Goal: Navigation & Orientation: Find specific page/section

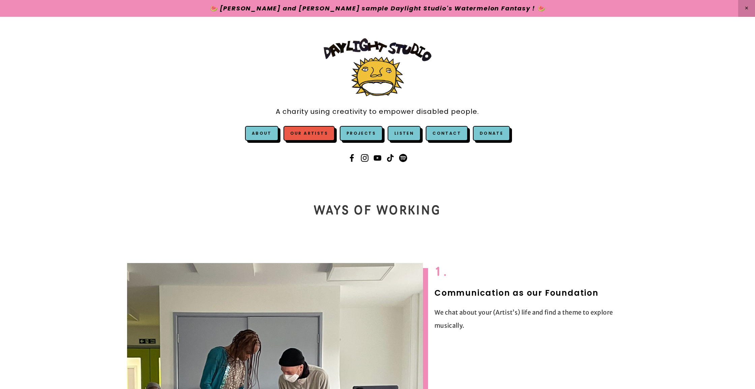
click at [328, 137] on link "Our Artists" at bounding box center [308, 133] width 51 height 15
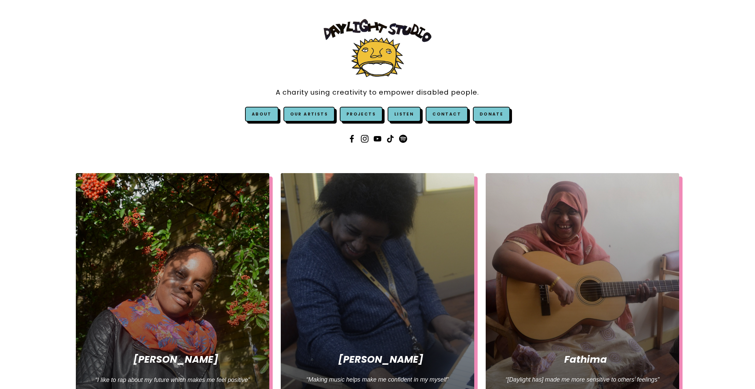
scroll to position [19, 0]
click at [365, 117] on link "Projects" at bounding box center [361, 114] width 43 height 15
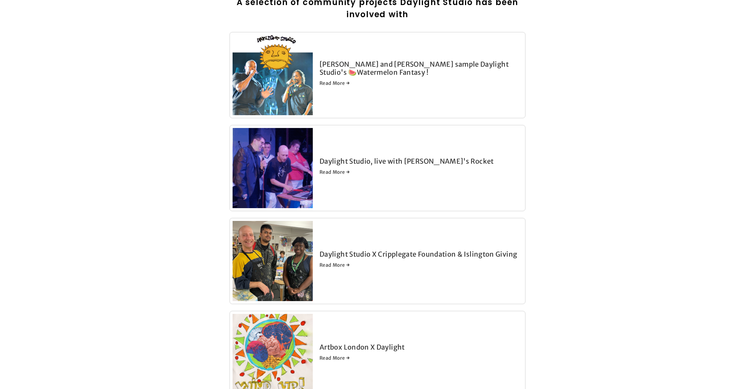
scroll to position [236, 0]
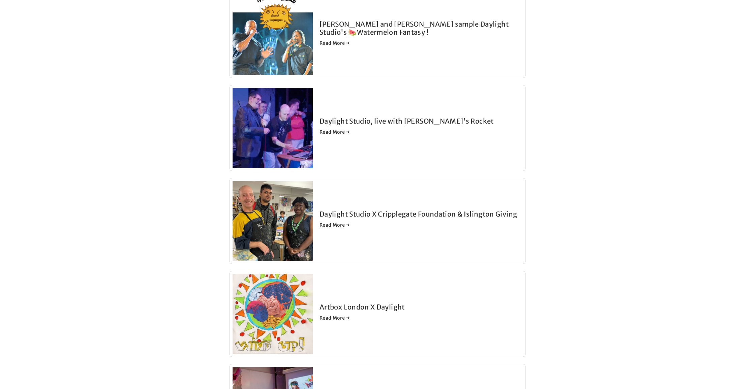
click at [354, 161] on div "Daylight Studio, live with [PERSON_NAME]'s Rocket Read More →" at bounding box center [377, 128] width 296 height 86
click at [281, 136] on img at bounding box center [272, 128] width 80 height 80
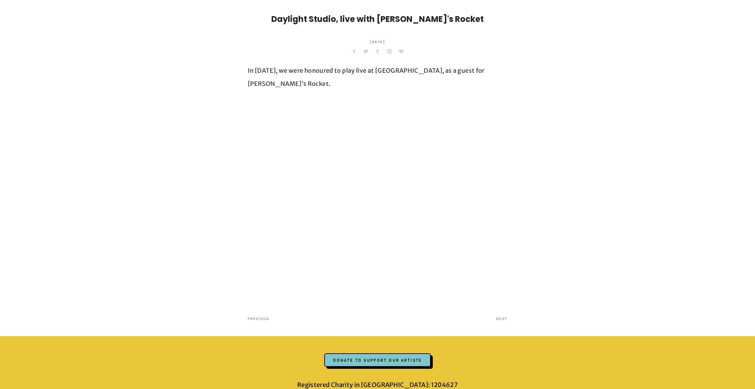
scroll to position [180, 0]
